Goal: Navigation & Orientation: Find specific page/section

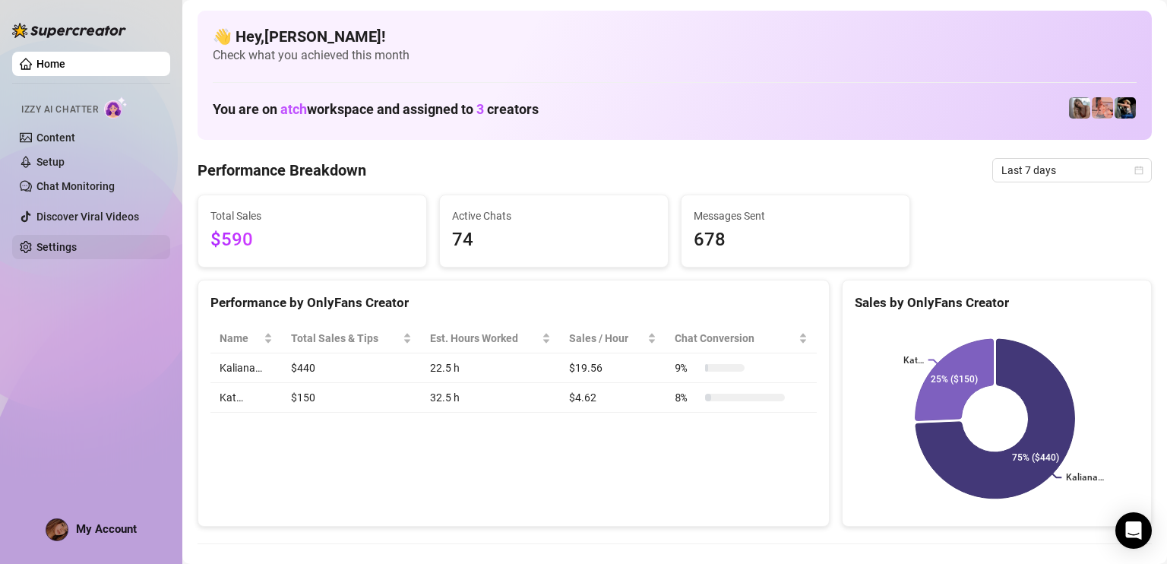
click at [77, 252] on link "Settings" at bounding box center [56, 247] width 40 height 12
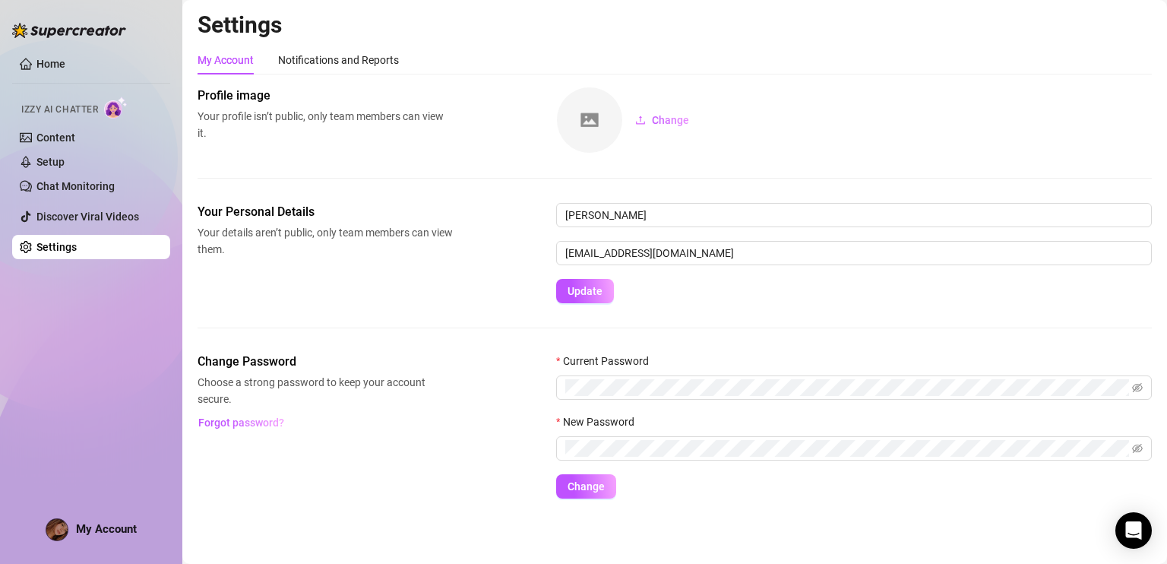
click at [77, 252] on link "Settings" at bounding box center [56, 247] width 40 height 12
click at [75, 144] on link "Content" at bounding box center [55, 137] width 39 height 12
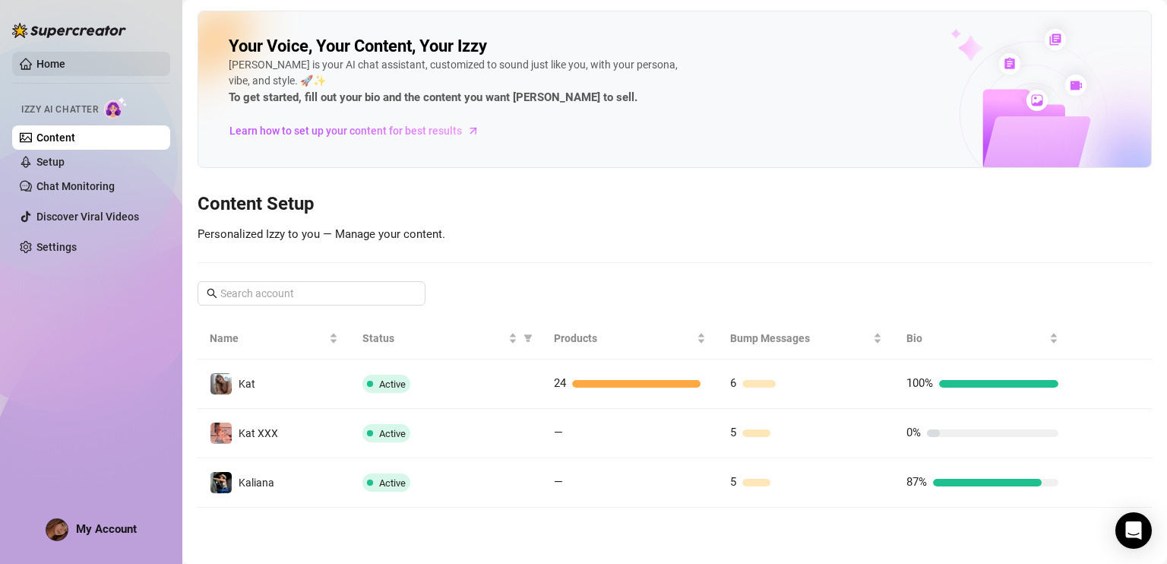
click at [65, 66] on link "Home" at bounding box center [50, 64] width 29 height 12
